Goal: Use online tool/utility: Utilize a website feature to perform a specific function

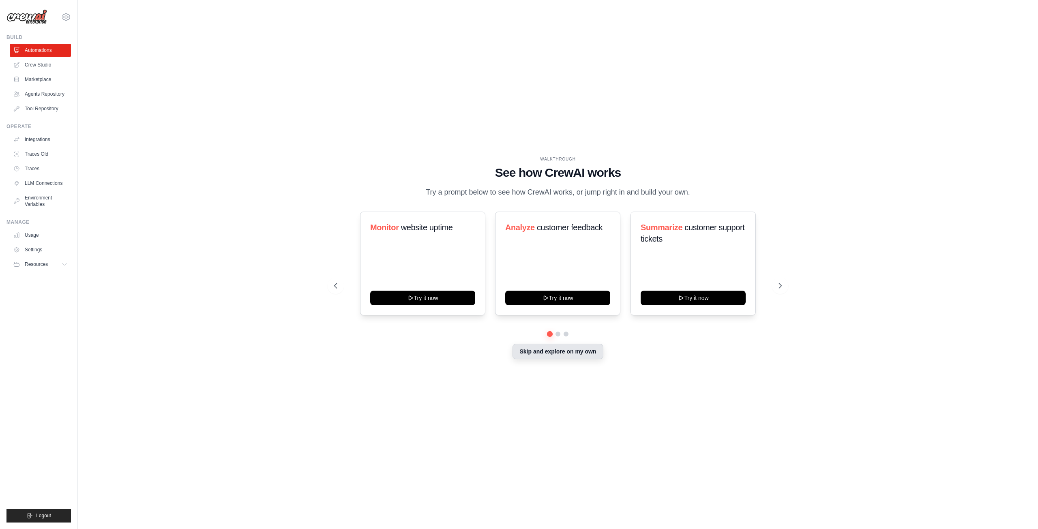
click at [530, 355] on button "Skip and explore on my own" at bounding box center [558, 351] width 90 height 15
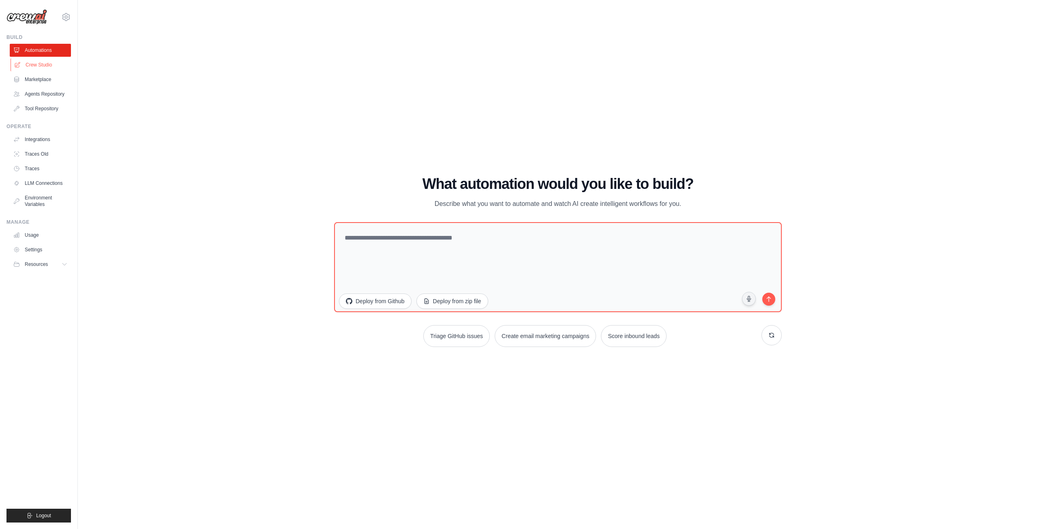
click at [45, 62] on link "Crew Studio" at bounding box center [41, 64] width 61 height 13
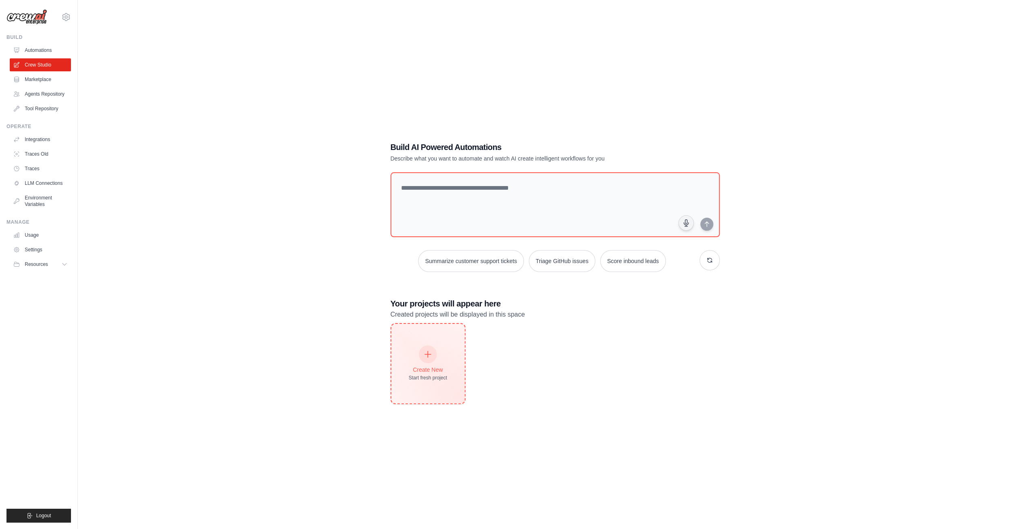
click at [432, 377] on div "Start fresh project" at bounding box center [428, 378] width 39 height 6
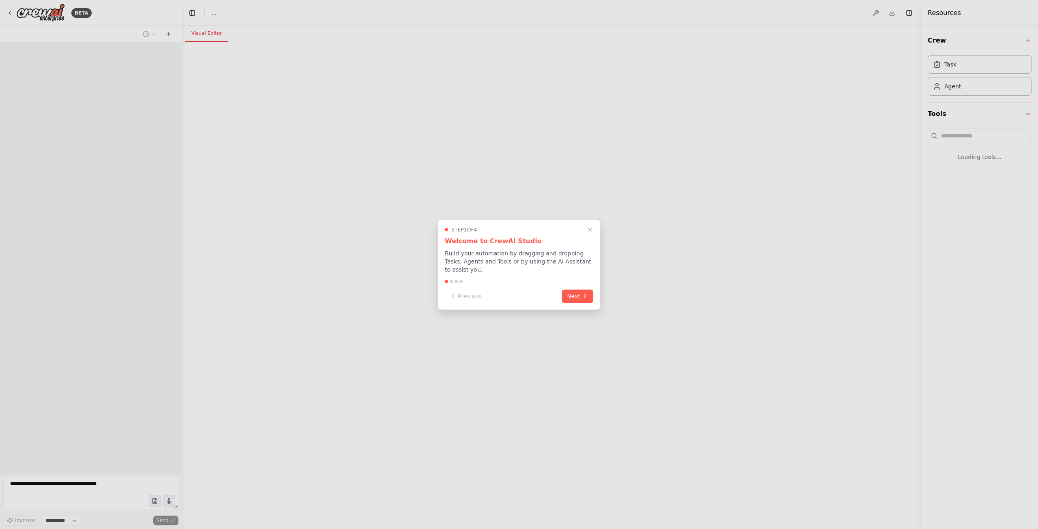
select select "****"
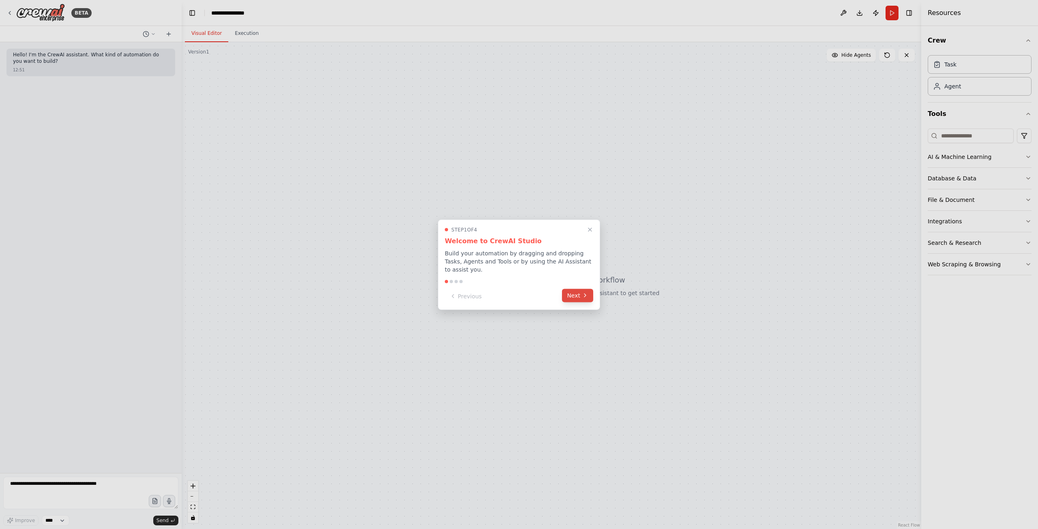
click at [577, 295] on button "Next" at bounding box center [577, 295] width 31 height 13
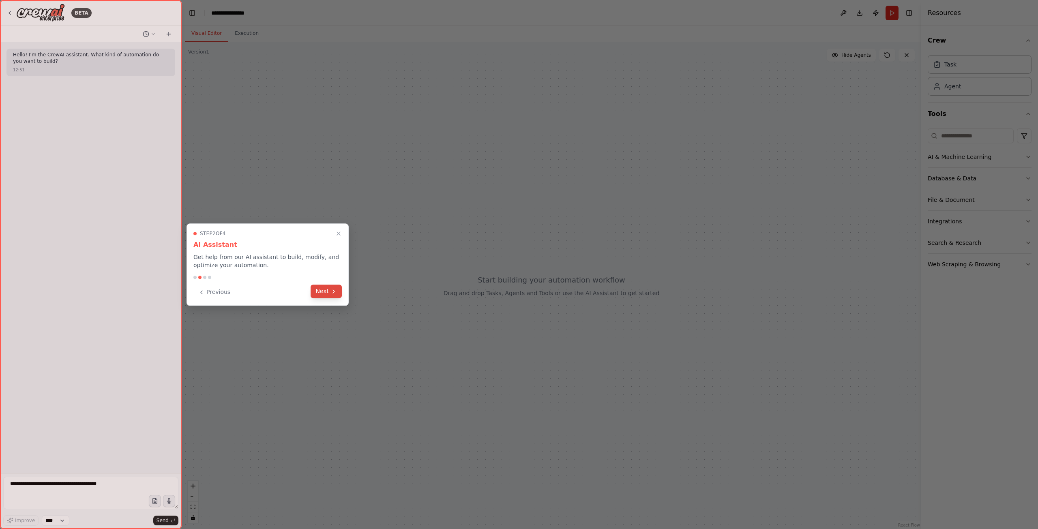
click at [326, 290] on button "Next" at bounding box center [326, 291] width 31 height 13
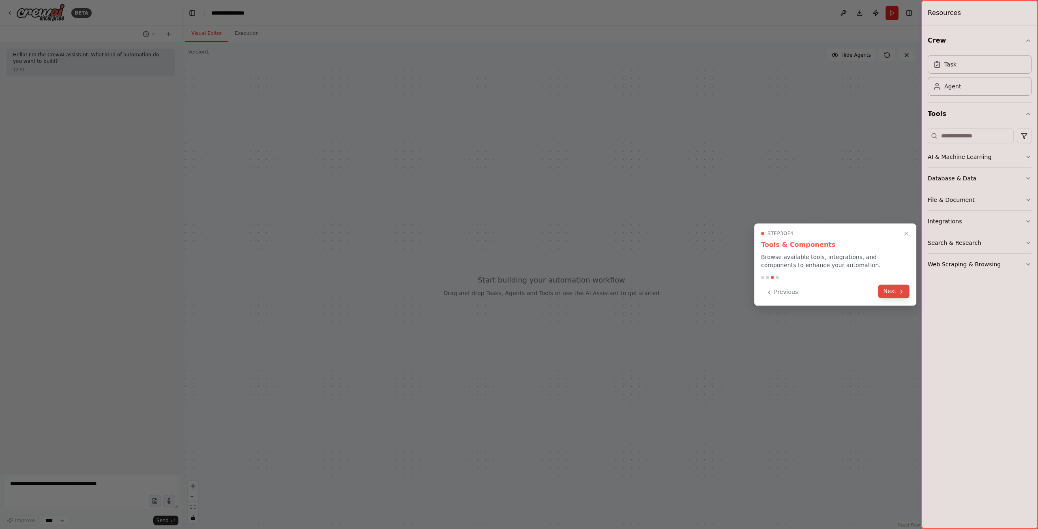
click at [889, 295] on button "Next" at bounding box center [893, 291] width 31 height 13
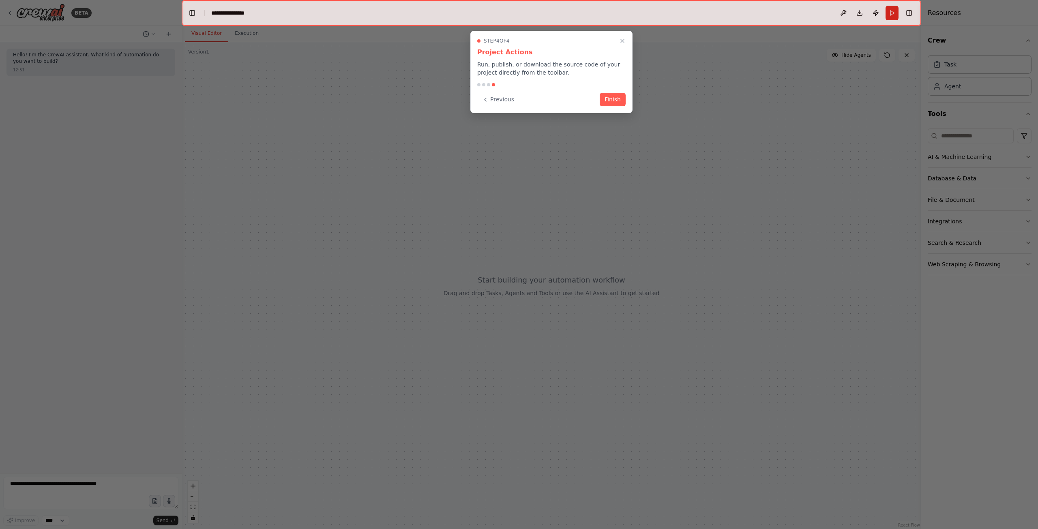
click at [622, 108] on div "Step 4 of 4 Project Actions Run, publish, or download the source code of your p…" at bounding box center [551, 72] width 162 height 82
click at [619, 101] on button "Finish" at bounding box center [613, 98] width 26 height 13
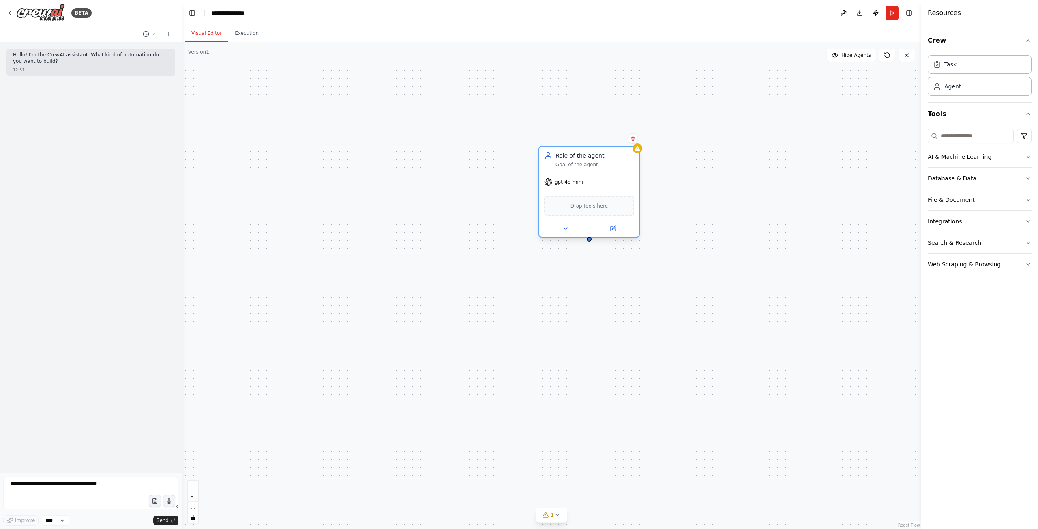
drag, startPoint x: 660, startPoint y: 190, endPoint x: 594, endPoint y: 173, distance: 67.9
click at [594, 173] on div "gpt-4o-mini" at bounding box center [589, 182] width 100 height 18
drag, startPoint x: 632, startPoint y: 308, endPoint x: 576, endPoint y: 285, distance: 61.1
click at [576, 285] on div "Task description" at bounding box center [586, 286] width 79 height 6
click at [943, 202] on div "File & Document" at bounding box center [951, 200] width 47 height 8
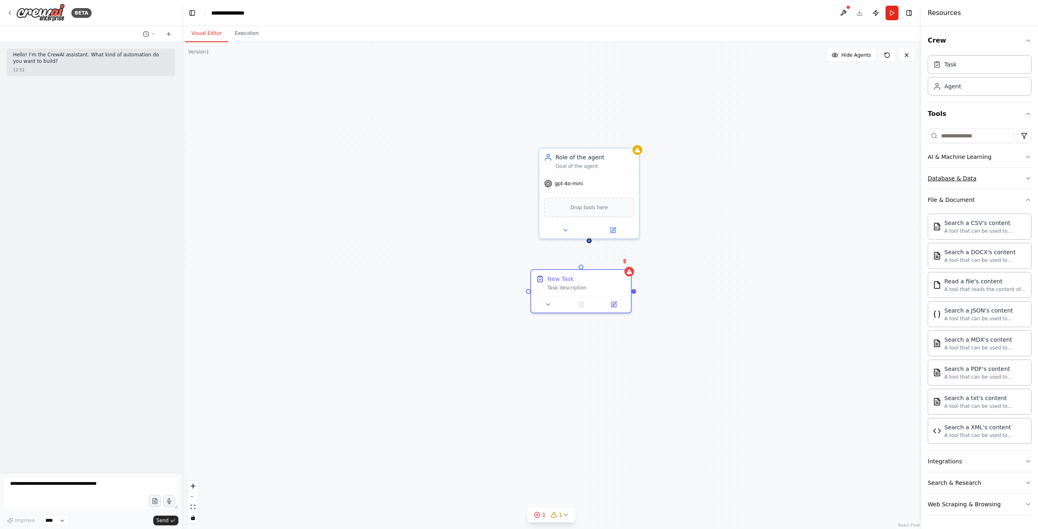
click at [959, 178] on div "Database & Data" at bounding box center [952, 178] width 49 height 8
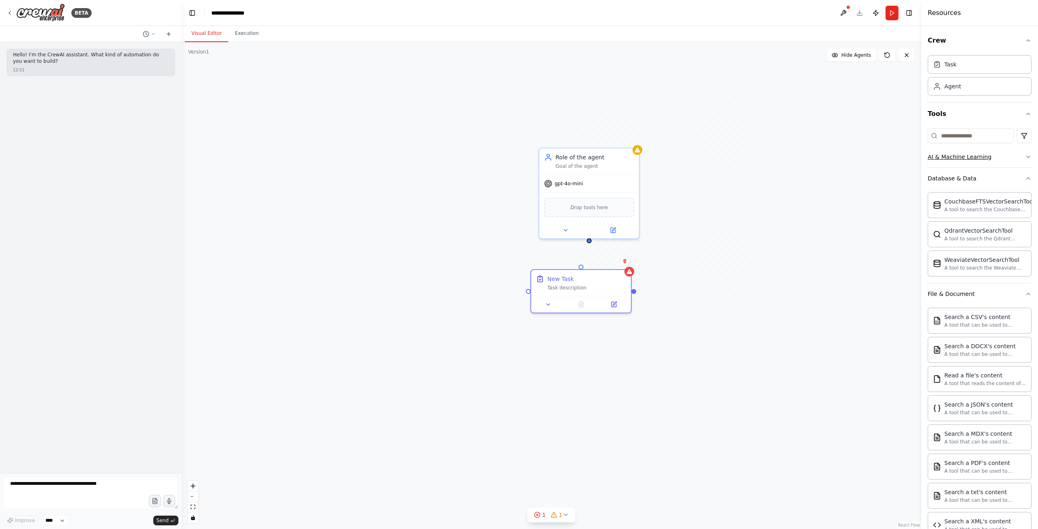
click at [961, 150] on button "AI & Machine Learning" at bounding box center [980, 156] width 104 height 21
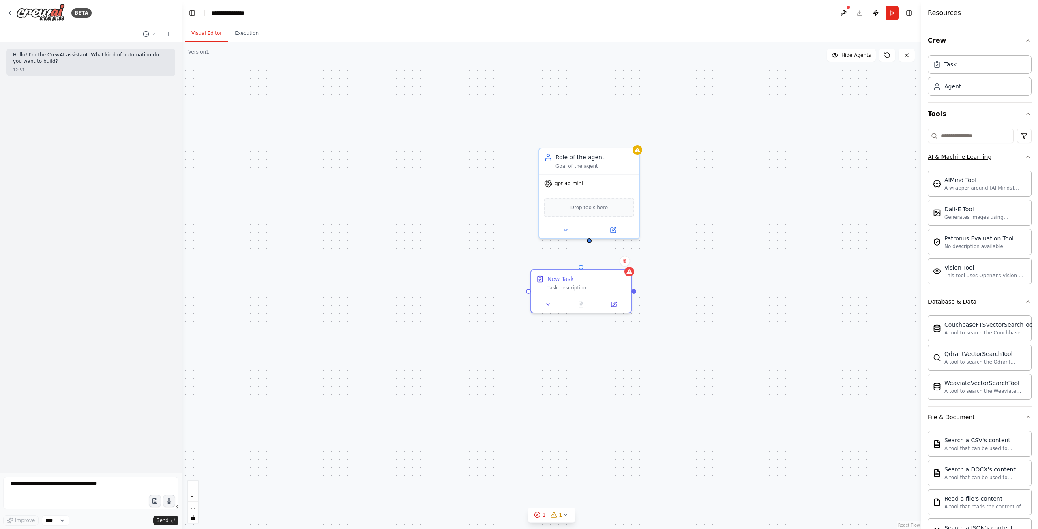
click at [962, 155] on div "AI & Machine Learning" at bounding box center [960, 157] width 64 height 8
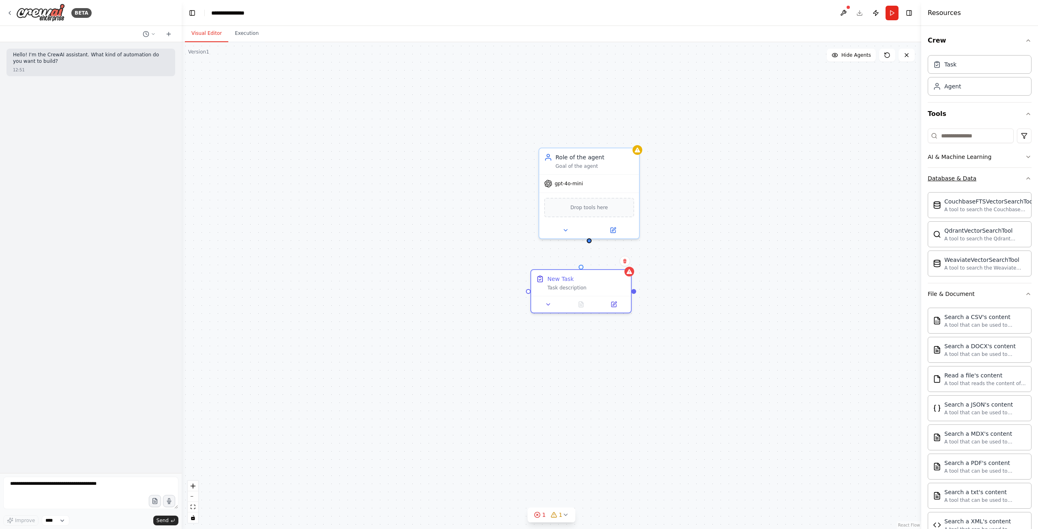
click at [956, 182] on button "Database & Data" at bounding box center [980, 178] width 104 height 21
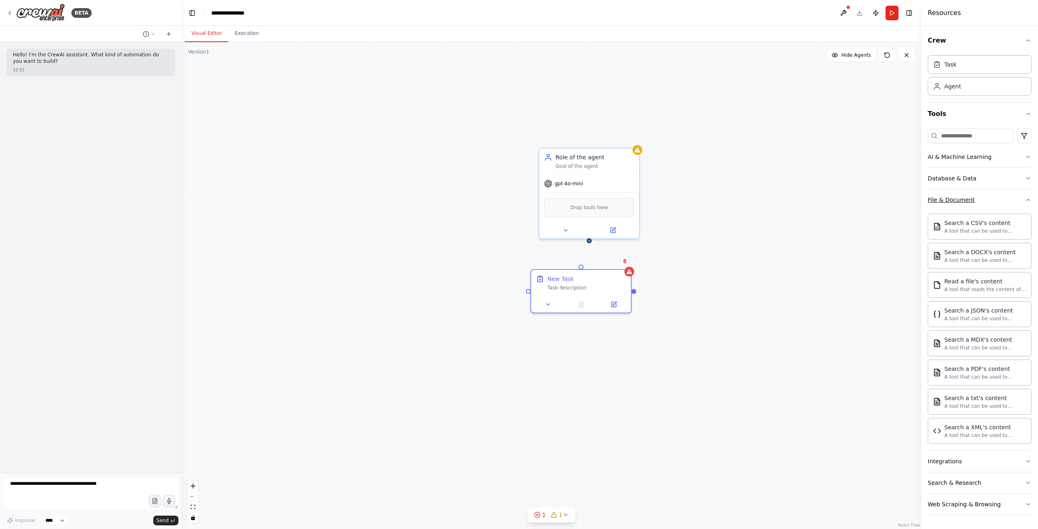
click at [958, 197] on div "File & Document" at bounding box center [951, 200] width 47 height 8
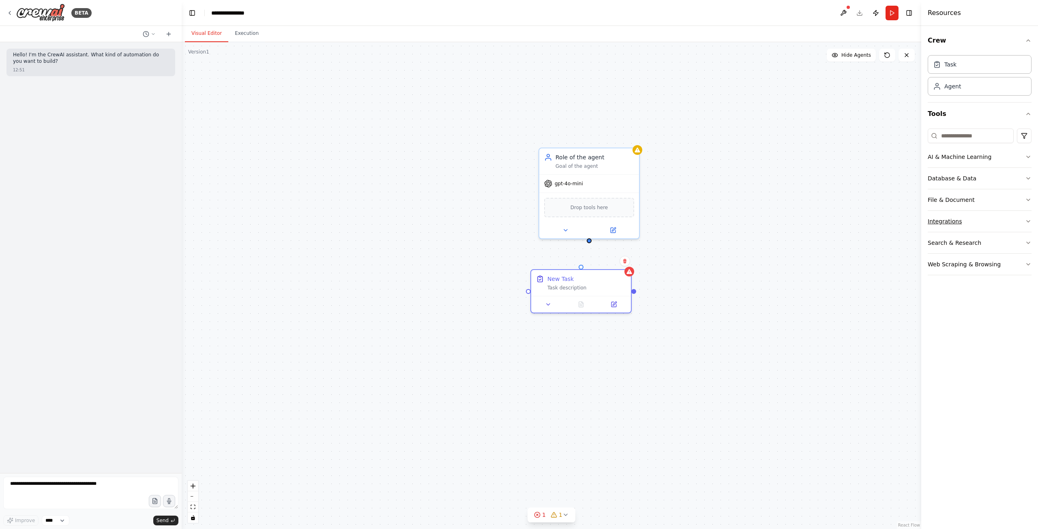
click at [955, 219] on div "Integrations" at bounding box center [945, 221] width 34 height 8
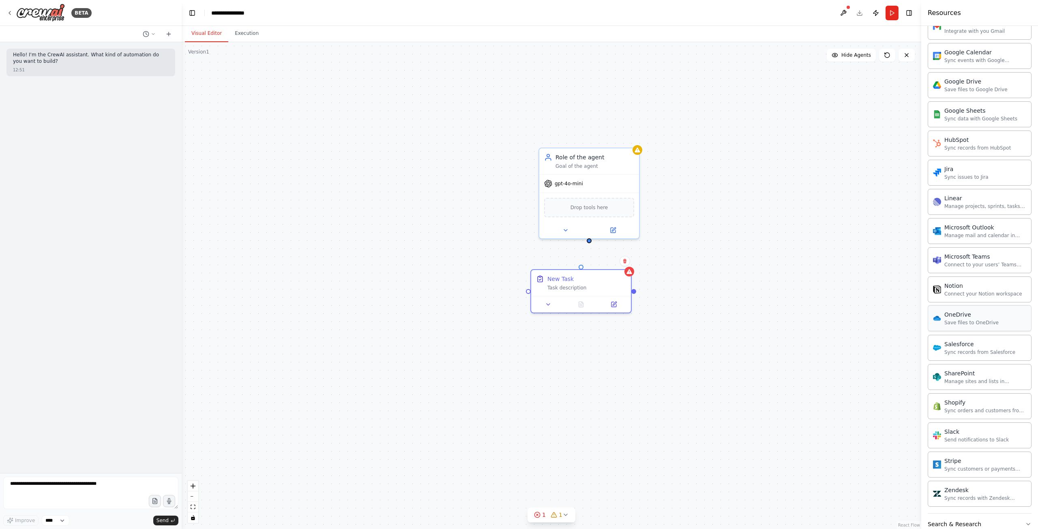
scroll to position [400, 0]
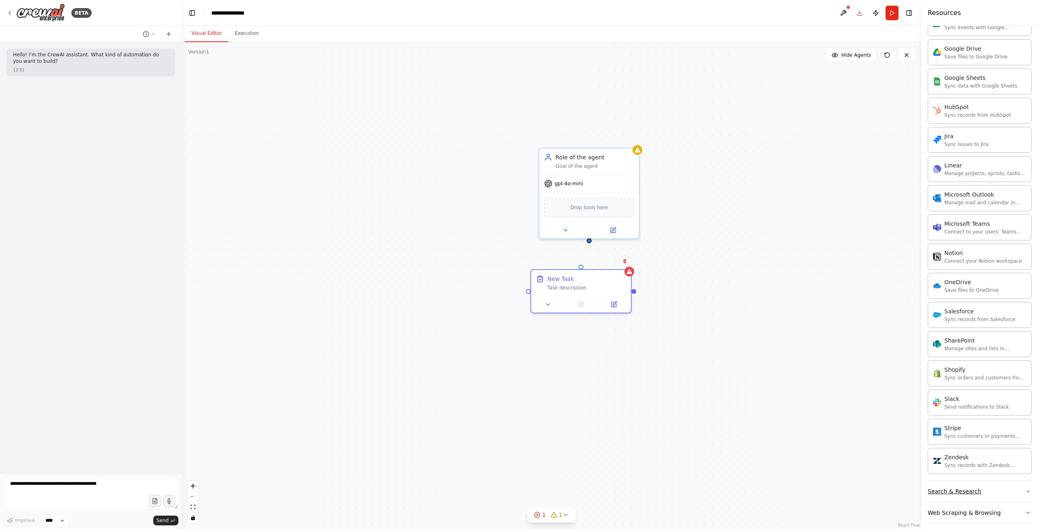
drag, startPoint x: 960, startPoint y: 479, endPoint x: 959, endPoint y: 475, distance: 4.1
click at [960, 481] on button "Search & Research" at bounding box center [980, 491] width 104 height 21
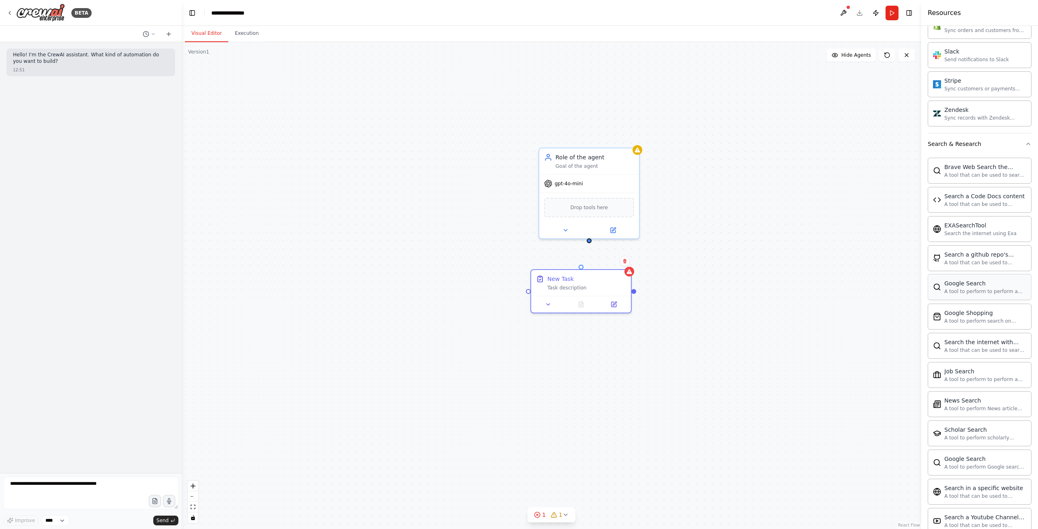
scroll to position [812, 0]
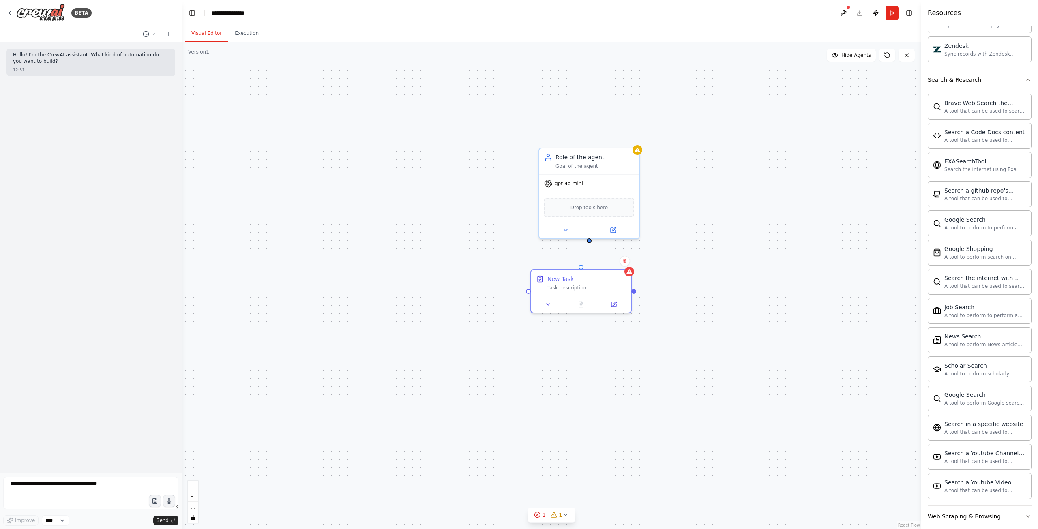
click at [962, 506] on button "Web Scraping & Browsing" at bounding box center [980, 516] width 104 height 21
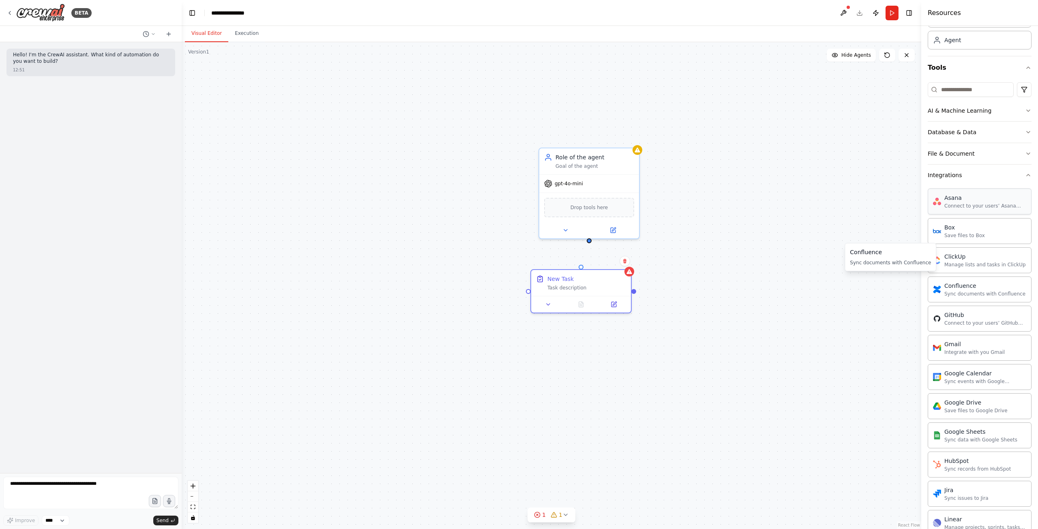
scroll to position [0, 0]
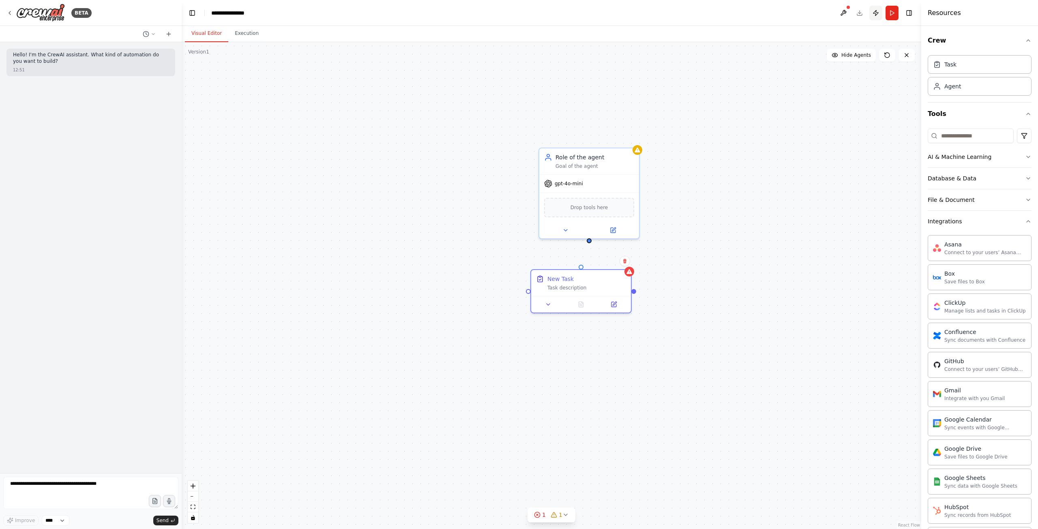
click at [878, 14] on button "Publish" at bounding box center [875, 13] width 13 height 15
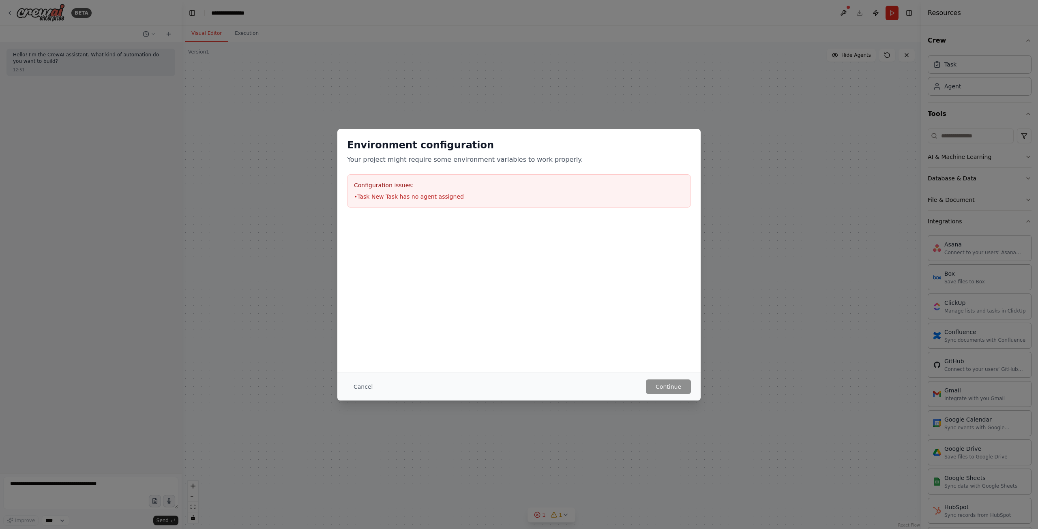
click at [824, 82] on div "Environment configuration Your project might require some environment variables…" at bounding box center [519, 264] width 1038 height 529
click at [366, 386] on button "Cancel" at bounding box center [363, 387] width 32 height 15
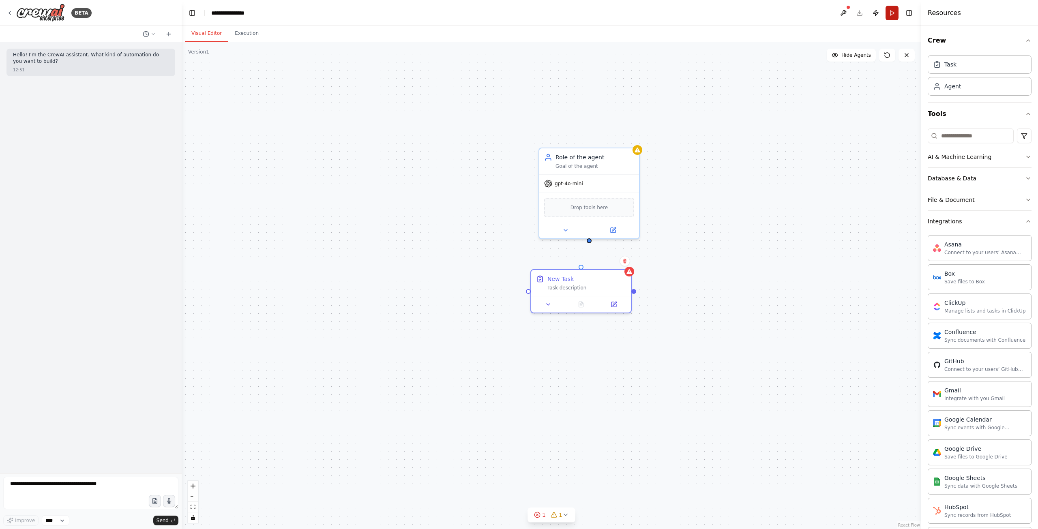
click at [890, 15] on button "Run" at bounding box center [892, 13] width 13 height 15
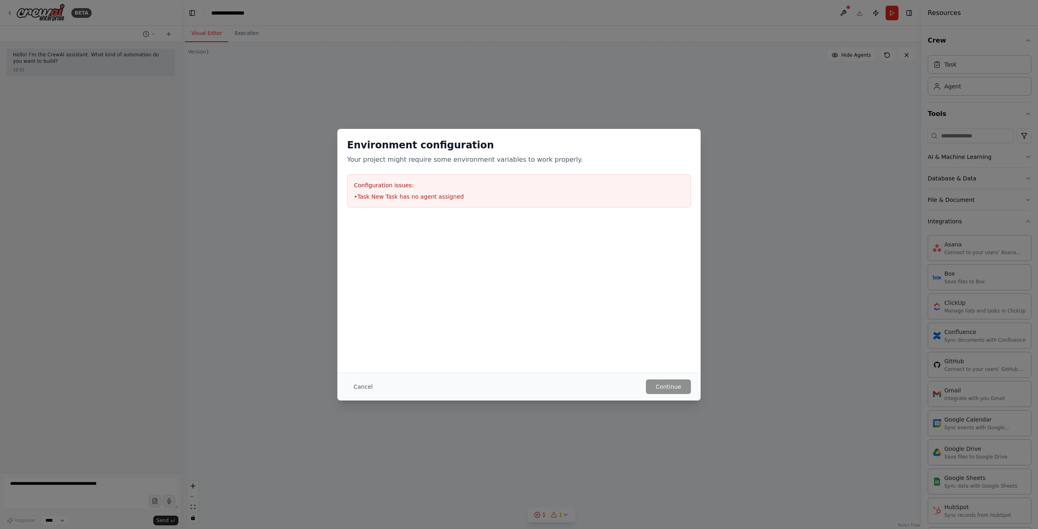
drag, startPoint x: 742, startPoint y: 136, endPoint x: 653, endPoint y: 258, distance: 150.6
click at [741, 136] on div "Environment configuration Your project might require some environment variables…" at bounding box center [519, 264] width 1038 height 529
click at [363, 384] on button "Cancel" at bounding box center [363, 387] width 32 height 15
